Goal: Understand process/instructions: Learn how to perform a task or action

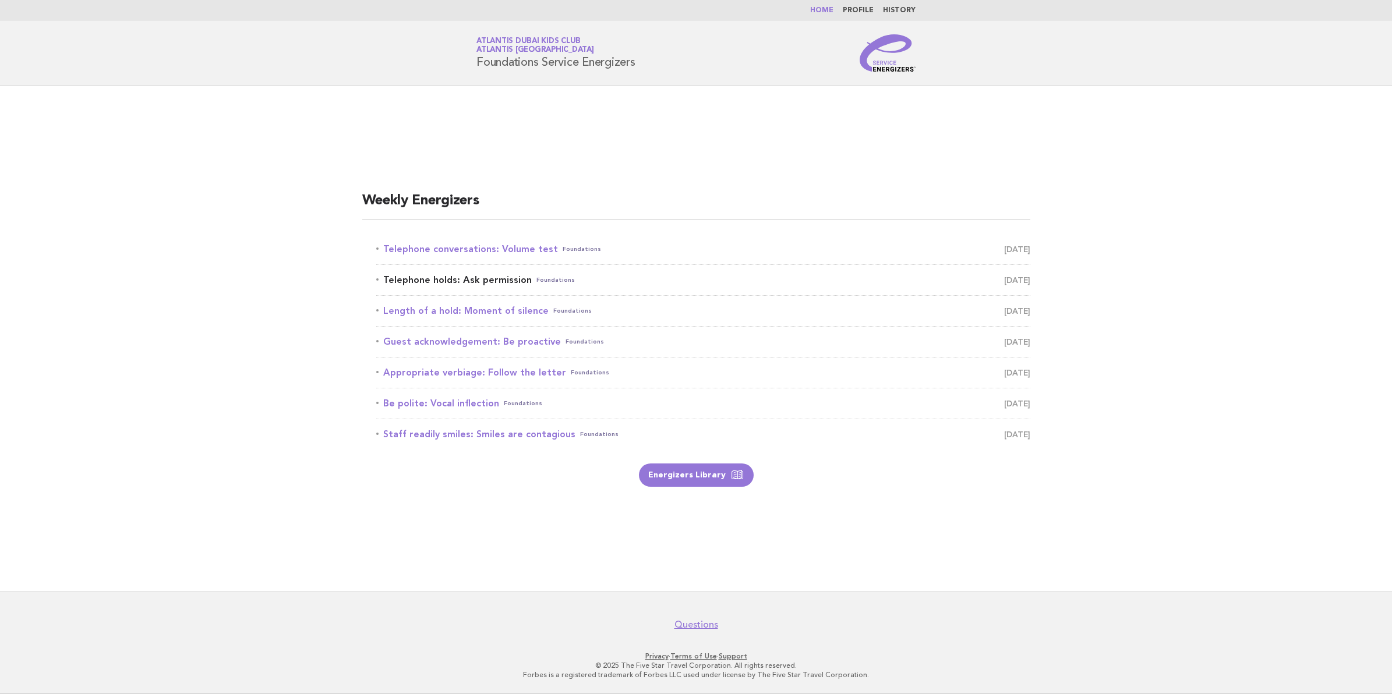
click at [502, 272] on link "Telephone holds: Ask permission Foundations [DATE]" at bounding box center [703, 280] width 654 height 16
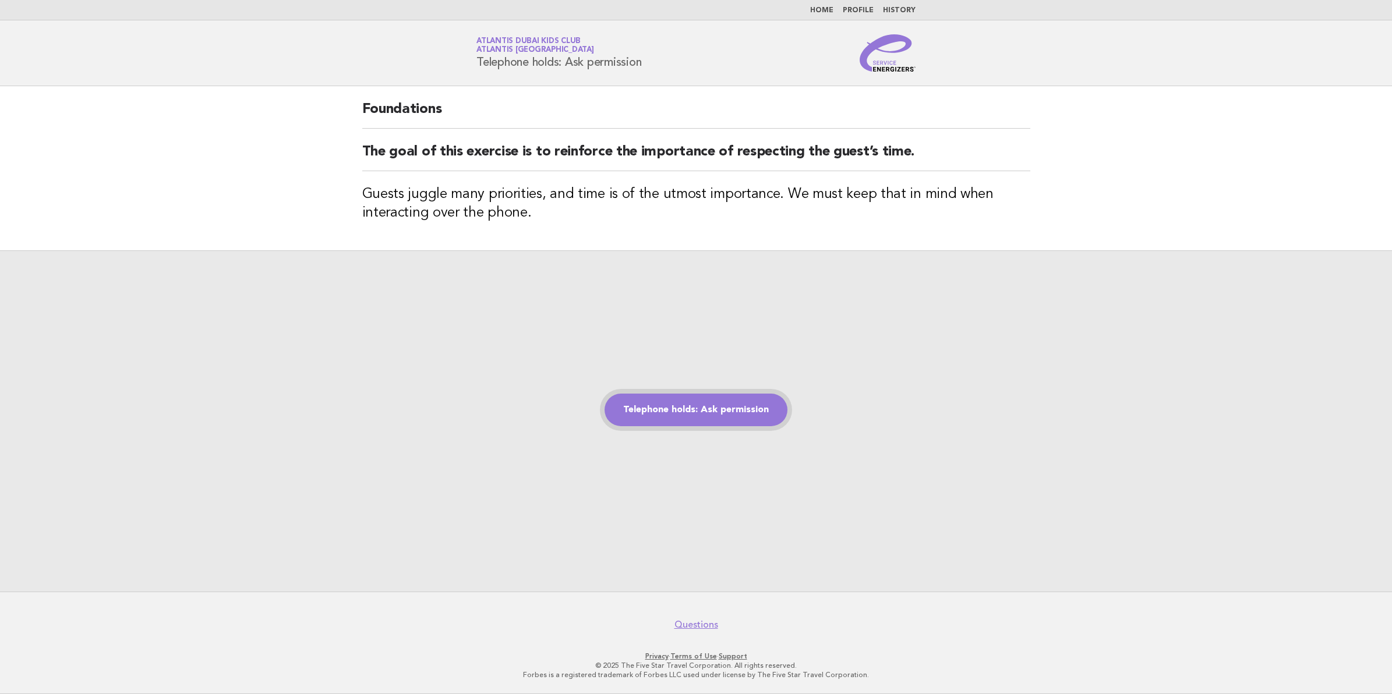
click at [654, 403] on link "Telephone holds: Ask permission" at bounding box center [696, 410] width 183 height 33
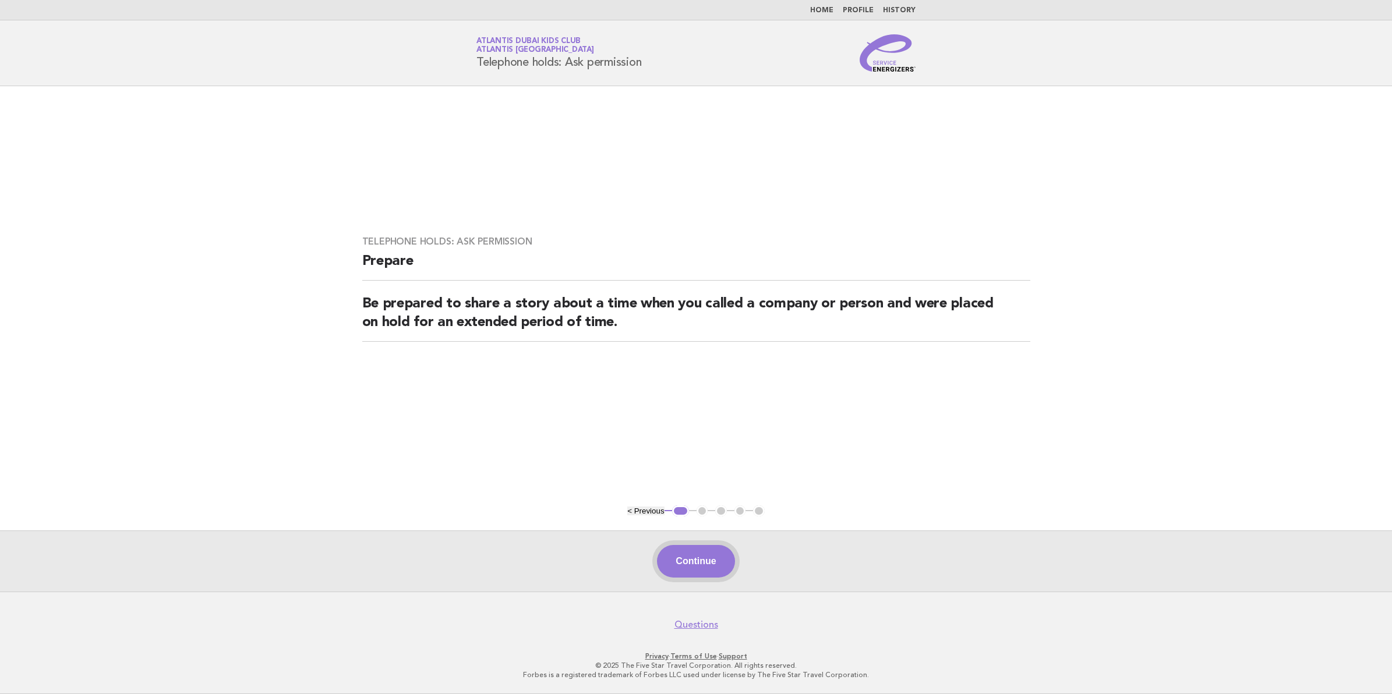
click at [718, 569] on button "Continue" at bounding box center [695, 561] width 77 height 33
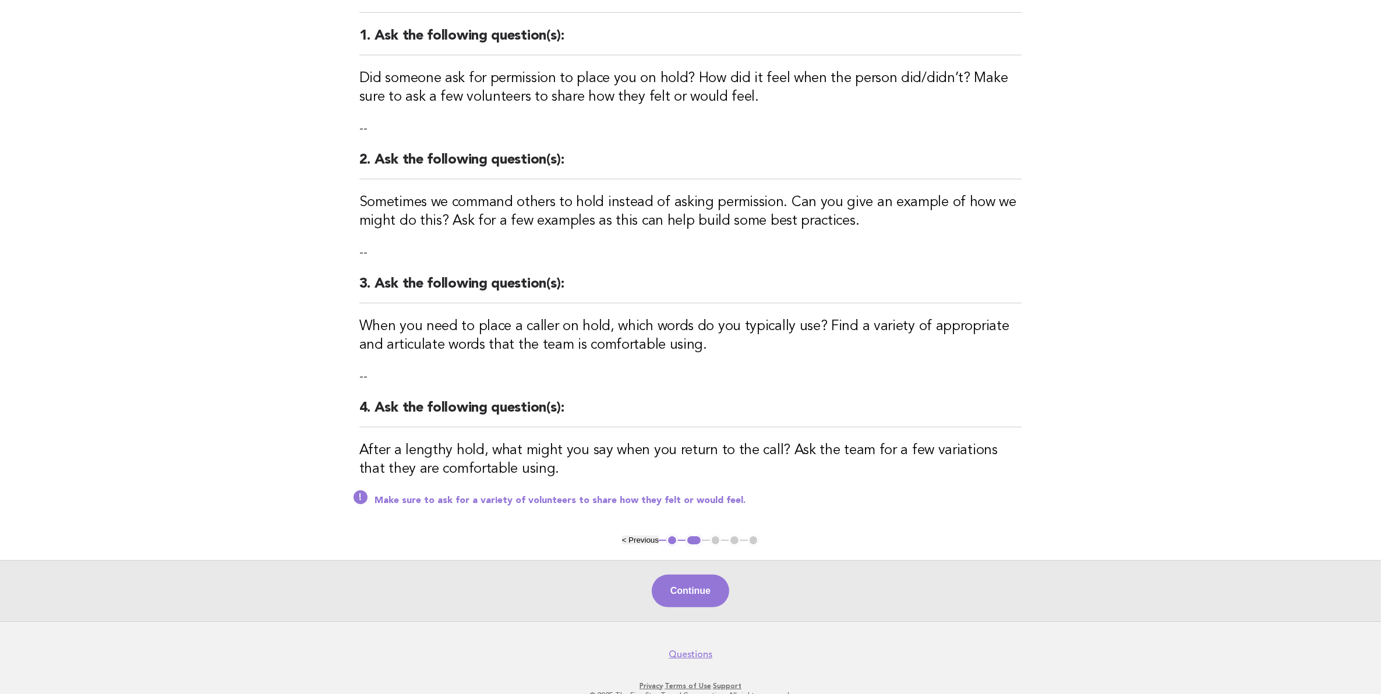
scroll to position [146, 0]
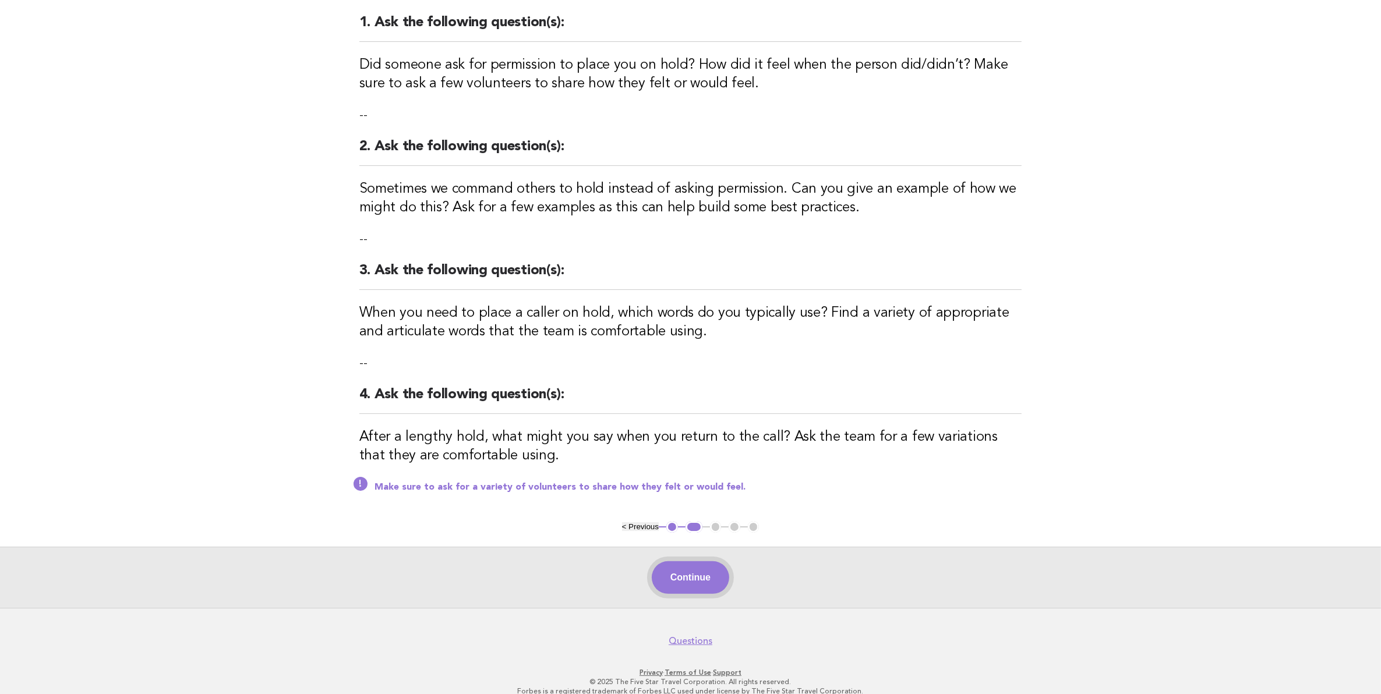
click at [671, 580] on button "Continue" at bounding box center [690, 578] width 77 height 33
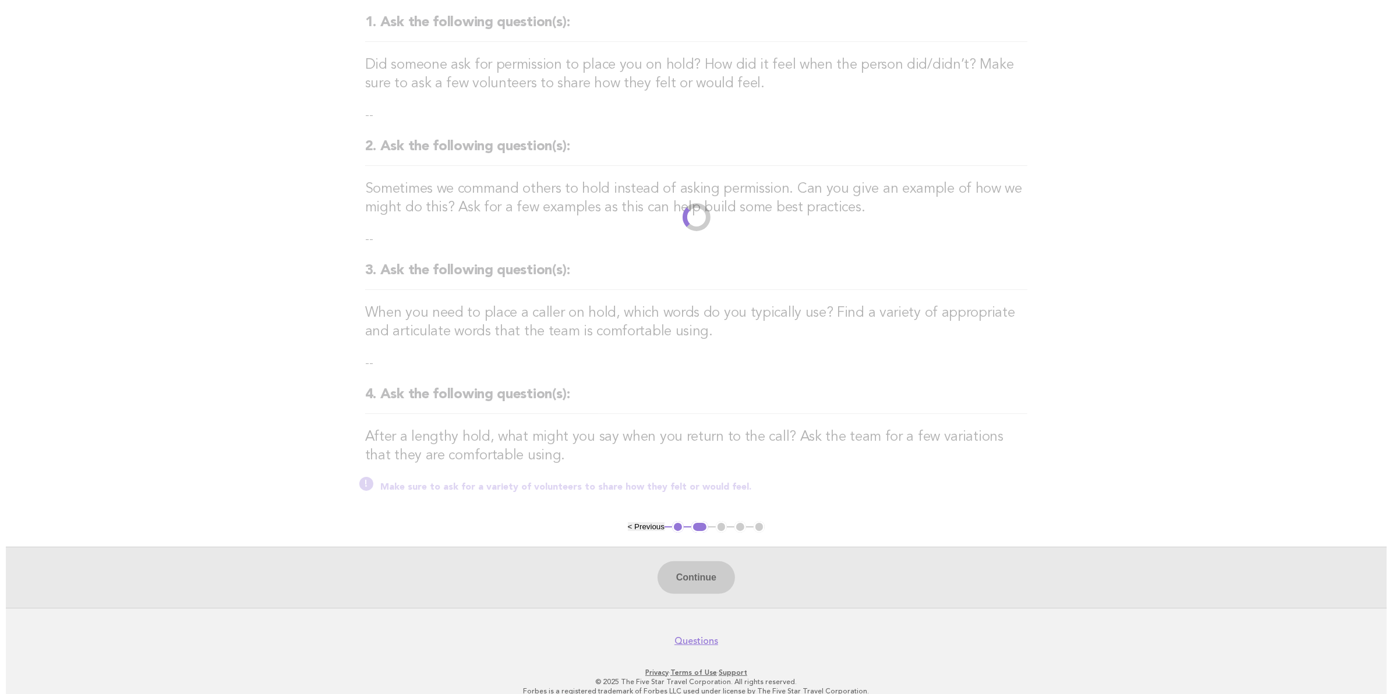
scroll to position [0, 0]
